Goal: Register for event/course

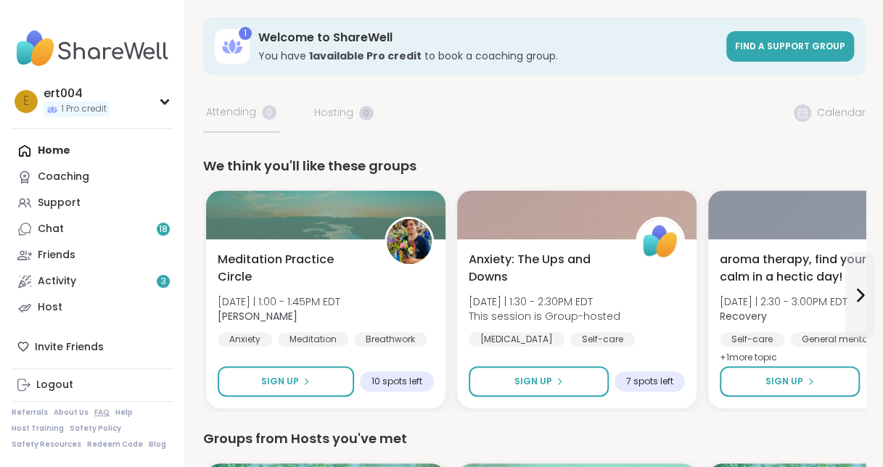
click at [102, 415] on link "FAQ" at bounding box center [101, 413] width 15 height 10
click at [57, 190] on link "Support" at bounding box center [93, 203] width 162 height 26
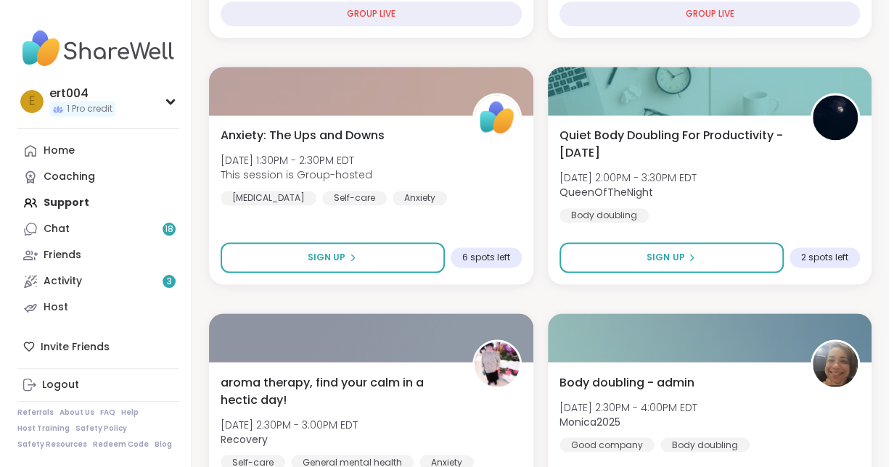
scroll to position [965, 0]
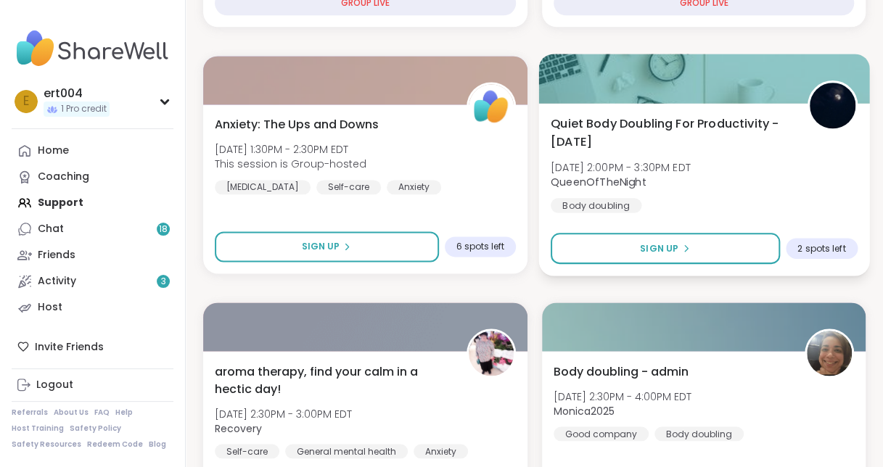
click at [739, 126] on span "Quiet Body Doubling For Productivity - [DATE]" at bounding box center [670, 133] width 240 height 36
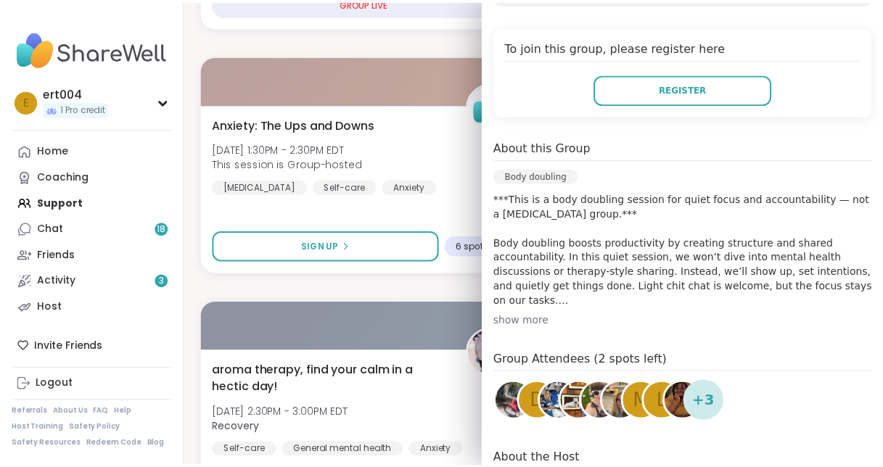
scroll to position [295, 0]
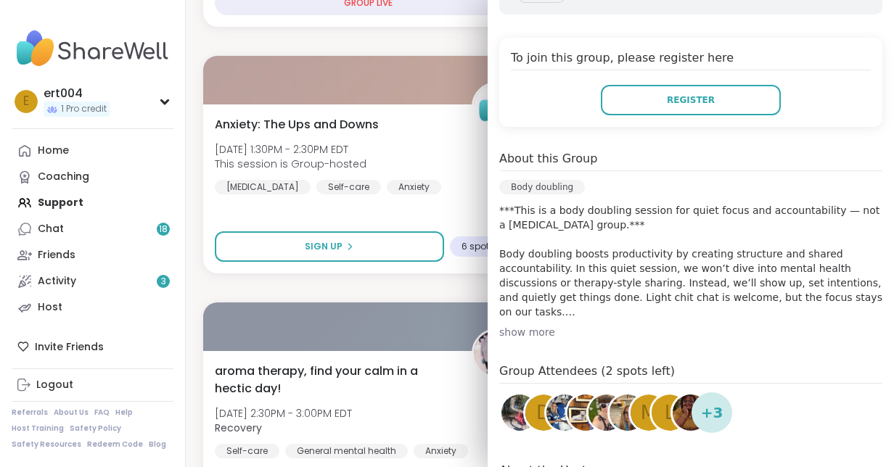
click at [518, 331] on div "show more" at bounding box center [690, 332] width 383 height 15
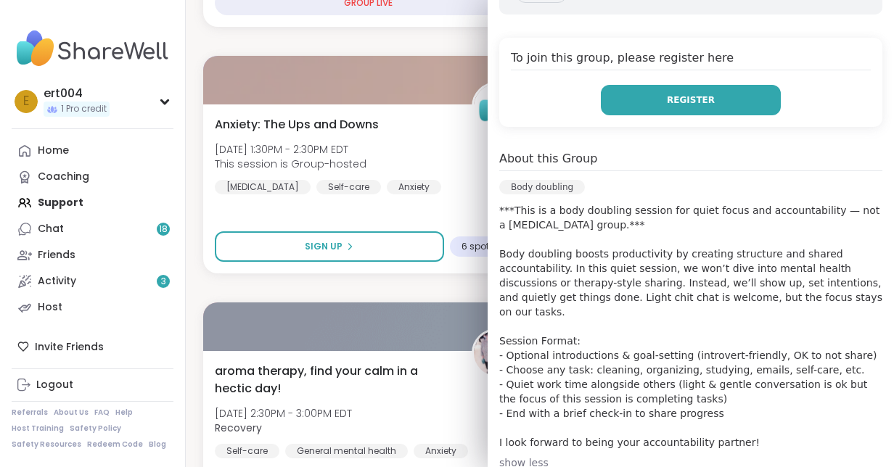
click at [678, 94] on span "Register" at bounding box center [691, 100] width 48 height 13
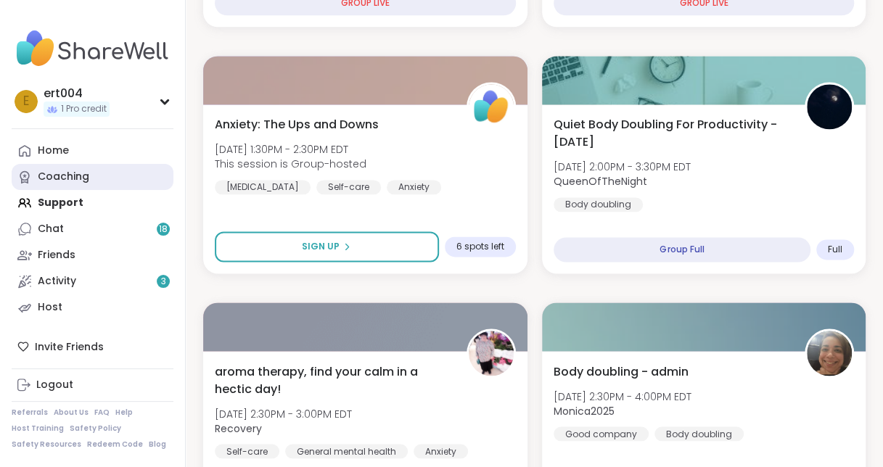
click at [95, 175] on link "Coaching" at bounding box center [93, 177] width 162 height 26
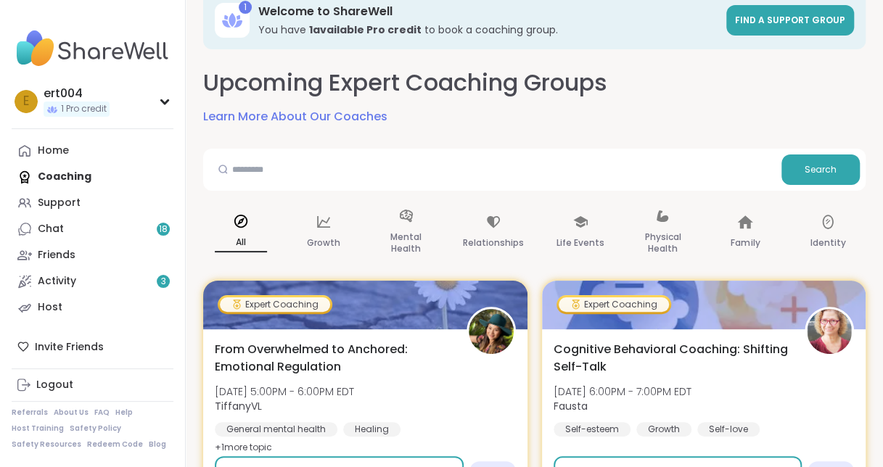
scroll to position [32, 0]
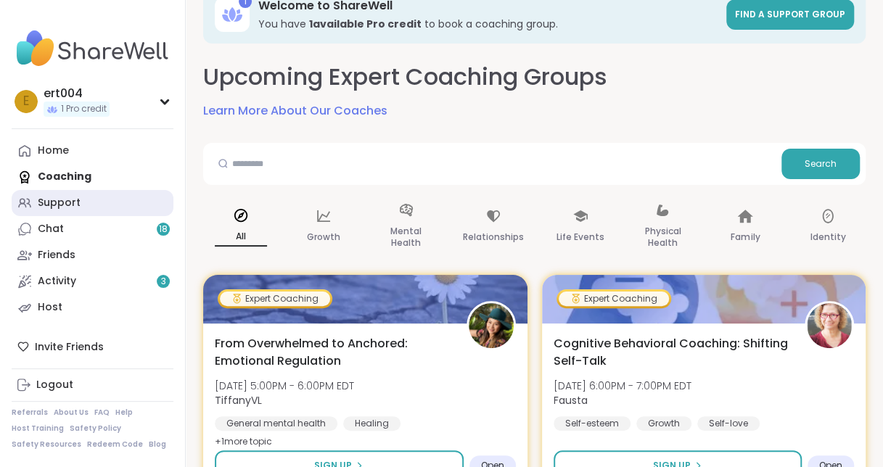
click at [85, 206] on link "Support" at bounding box center [93, 203] width 162 height 26
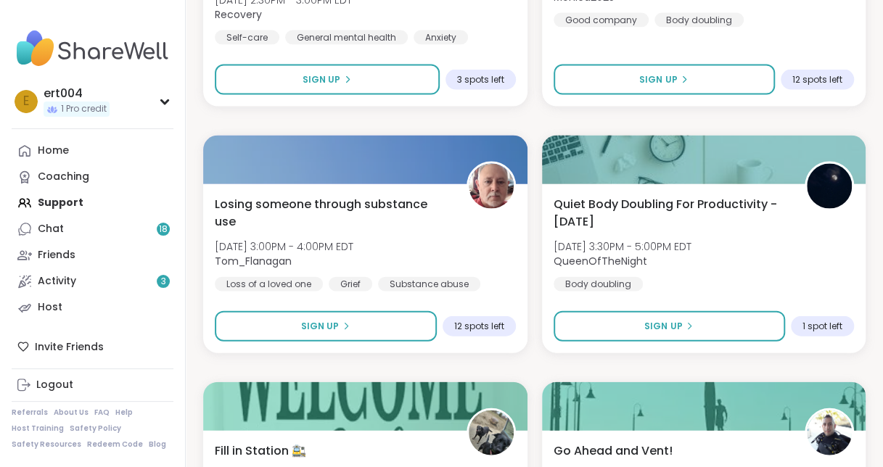
scroll to position [1309, 0]
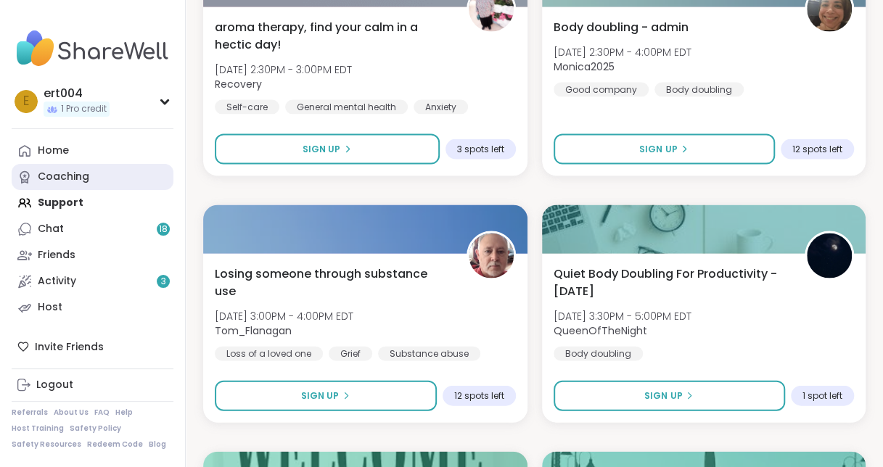
click at [113, 181] on link "Coaching" at bounding box center [93, 177] width 162 height 26
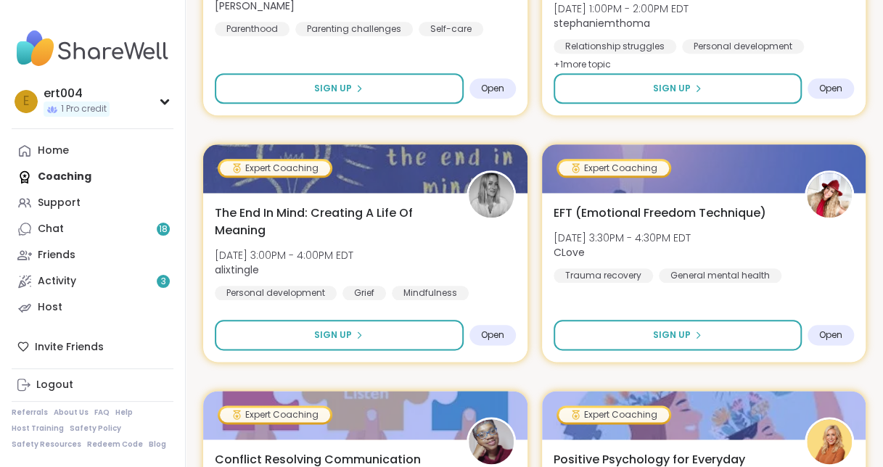
scroll to position [683, 0]
